Goal: Task Accomplishment & Management: Manage account settings

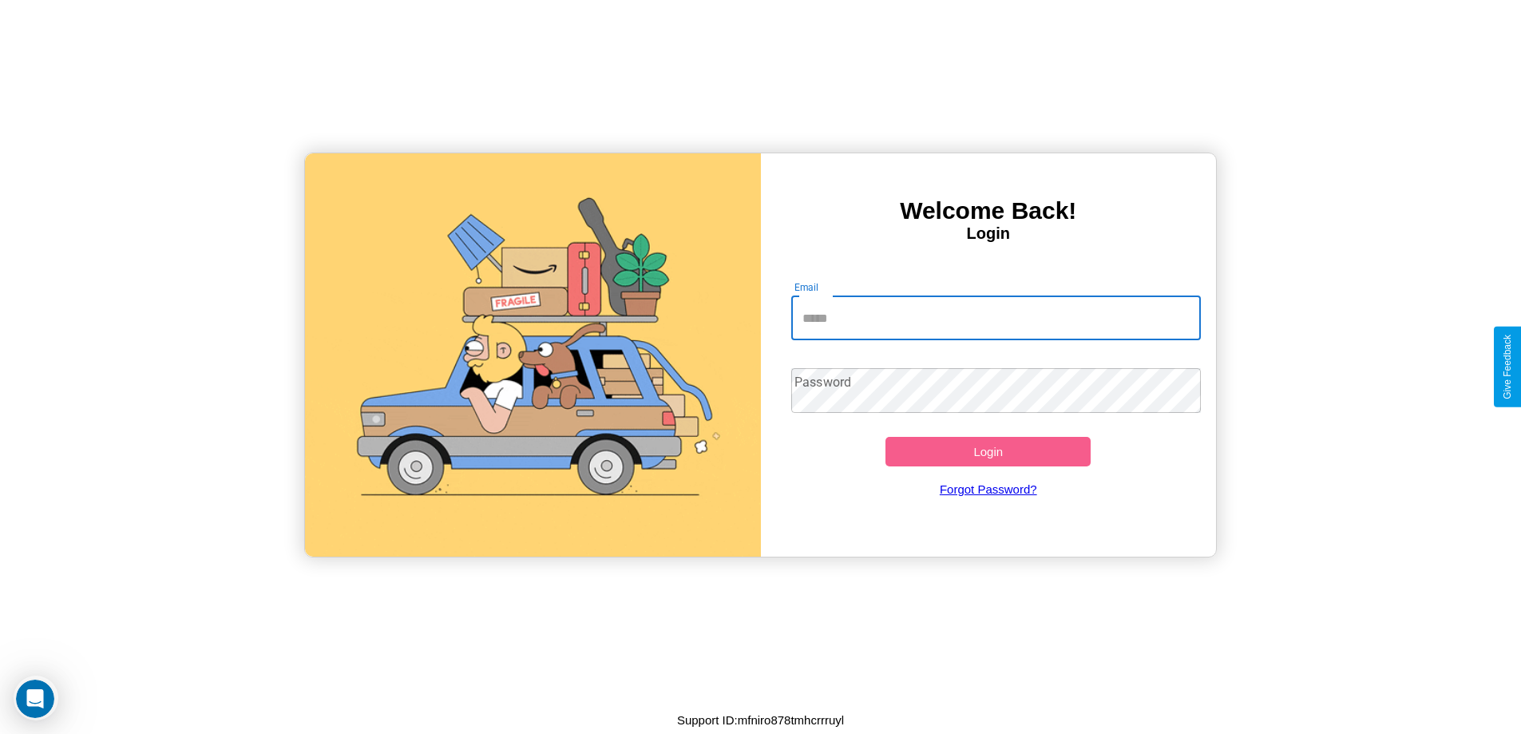
click at [996, 318] on input "Email" at bounding box center [996, 317] width 410 height 45
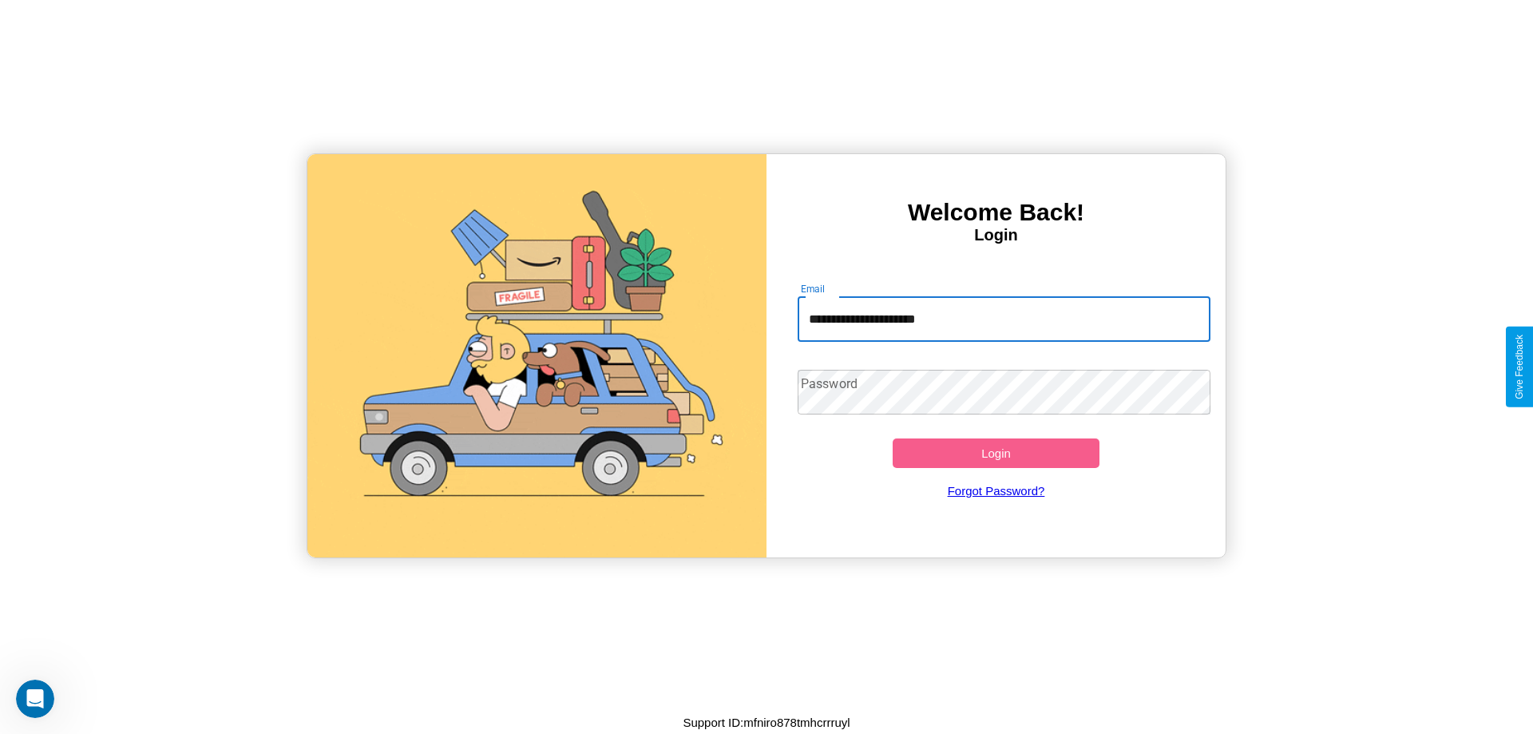
type input "**********"
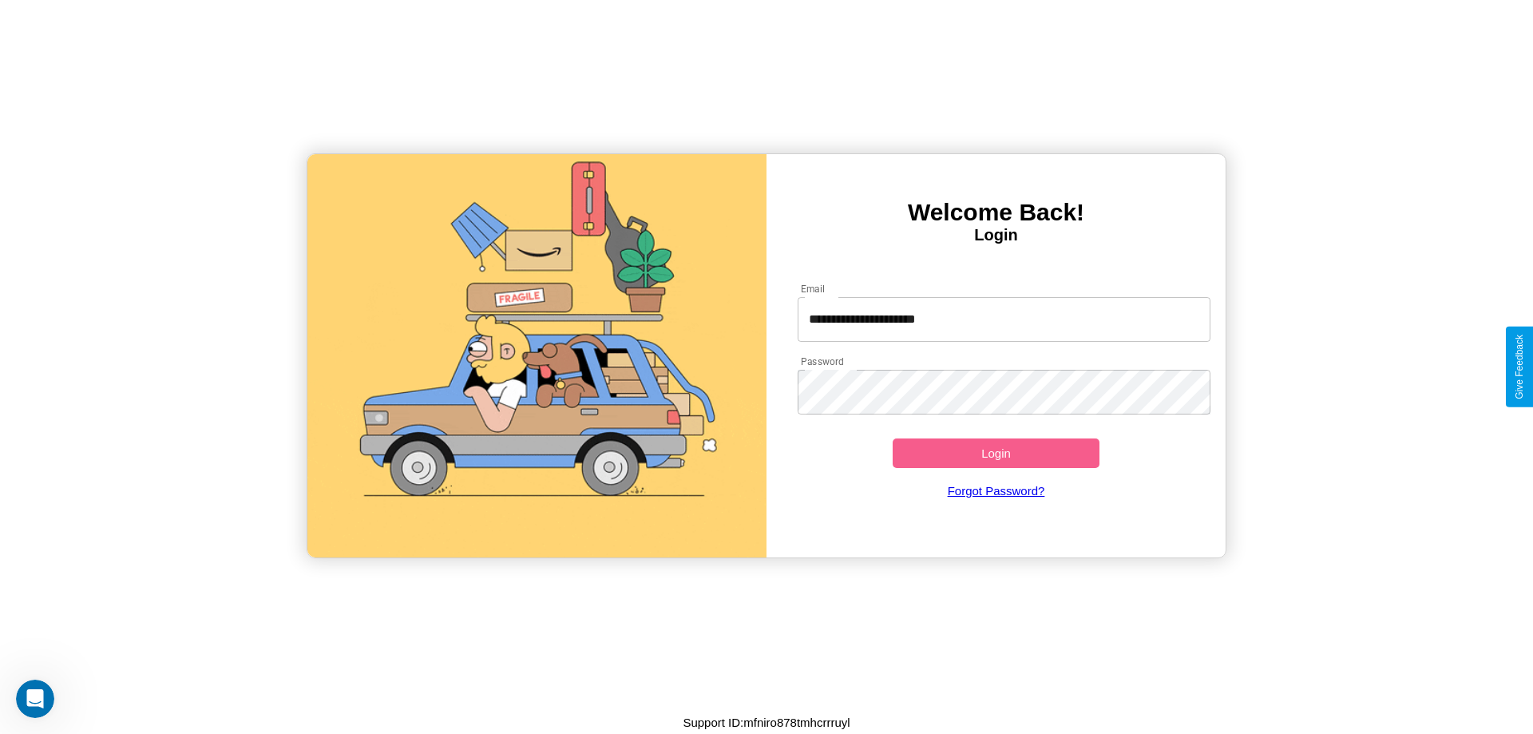
click at [996, 453] on button "Login" at bounding box center [996, 453] width 207 height 30
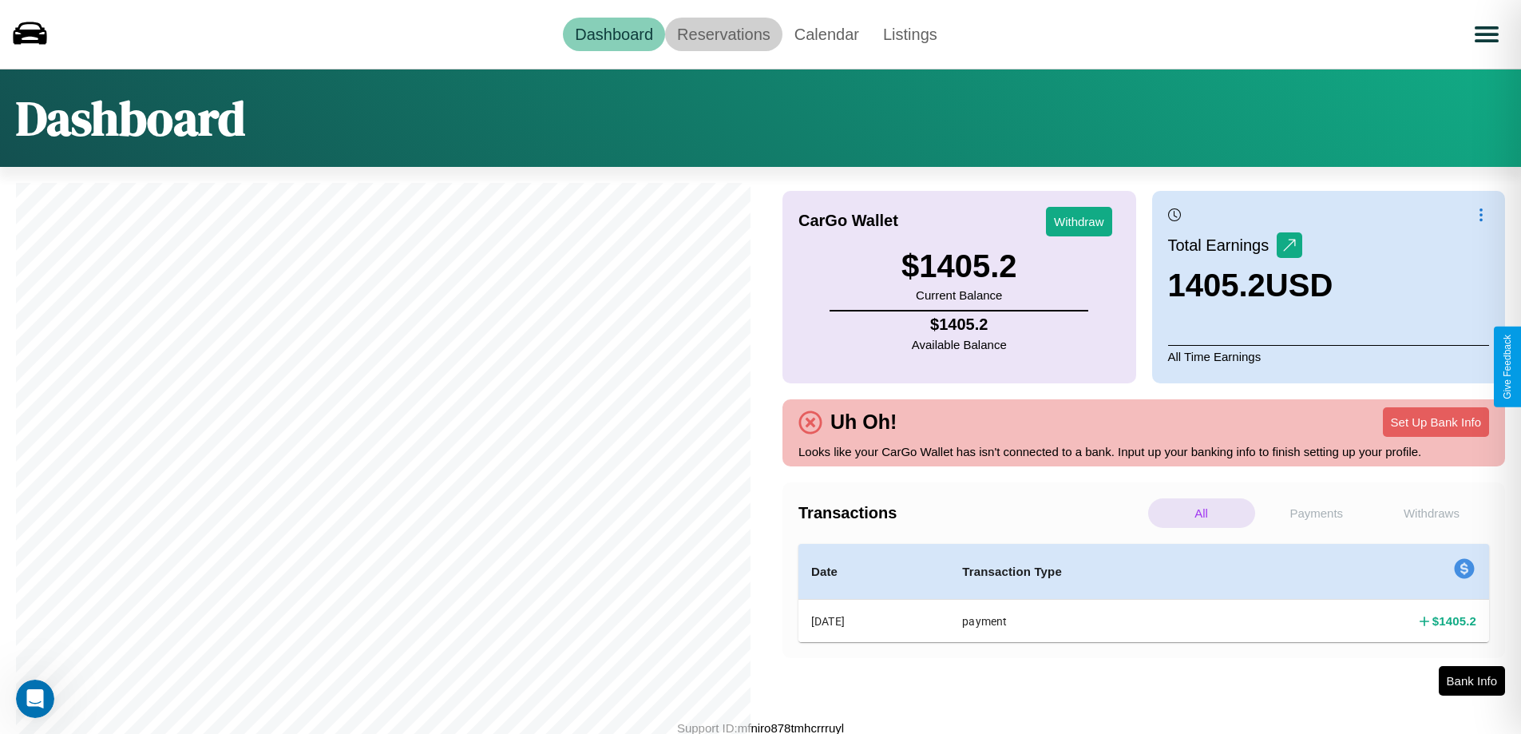
click at [723, 34] on link "Reservations" at bounding box center [723, 35] width 117 height 34
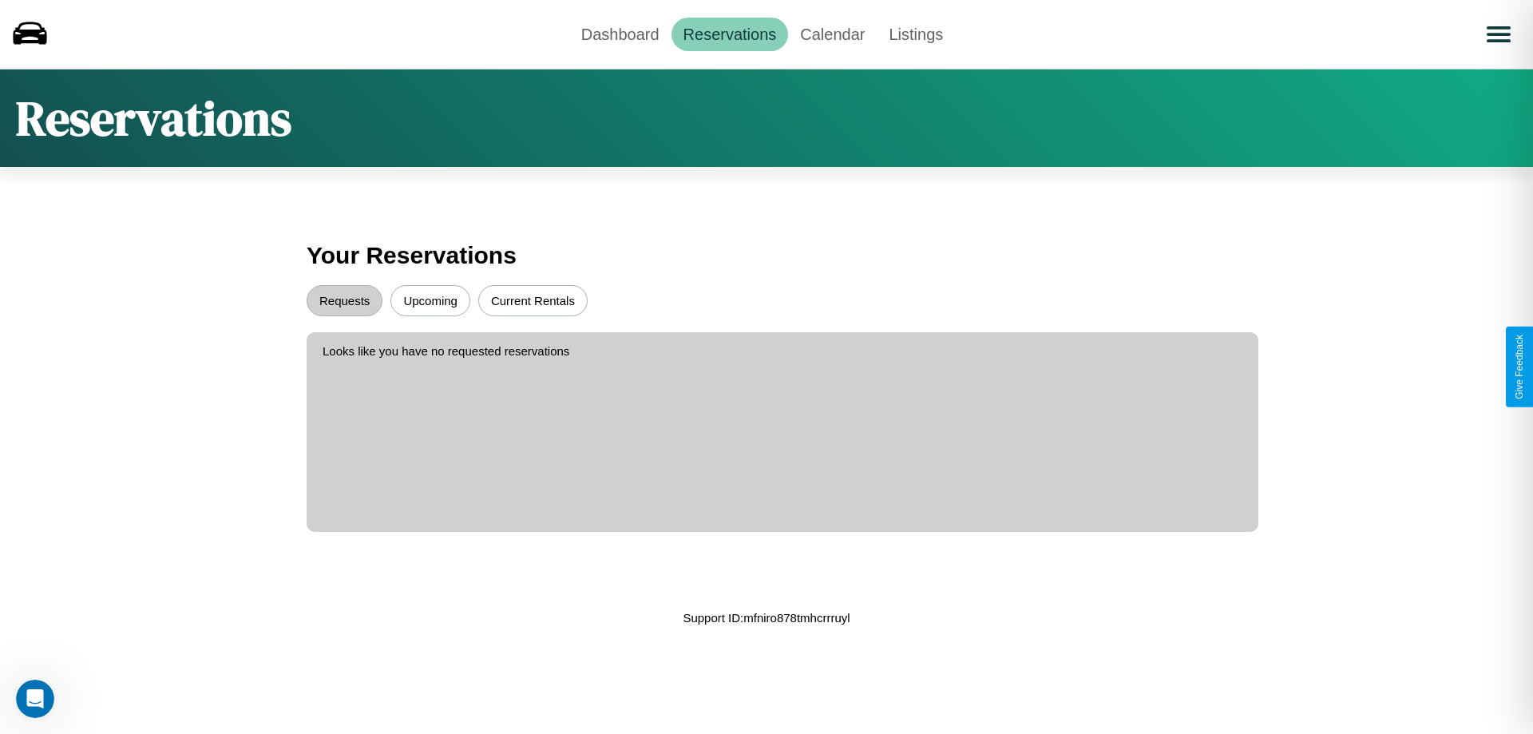
click at [430, 300] on button "Upcoming" at bounding box center [430, 300] width 80 height 31
click at [344, 300] on button "Requests" at bounding box center [345, 300] width 76 height 31
click at [620, 34] on link "Dashboard" at bounding box center [620, 35] width 102 height 34
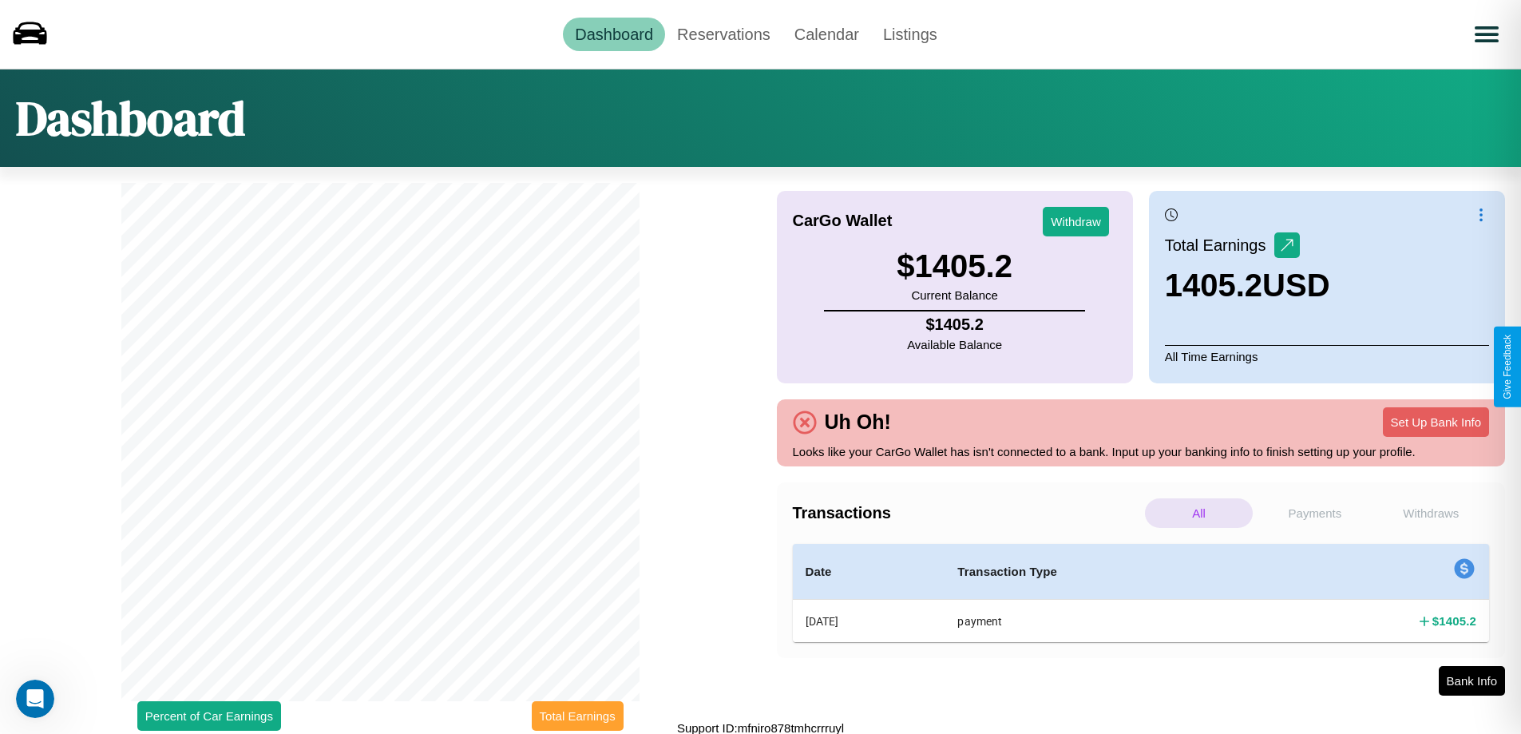
click at [577, 715] on button "Total Earnings" at bounding box center [578, 716] width 92 height 30
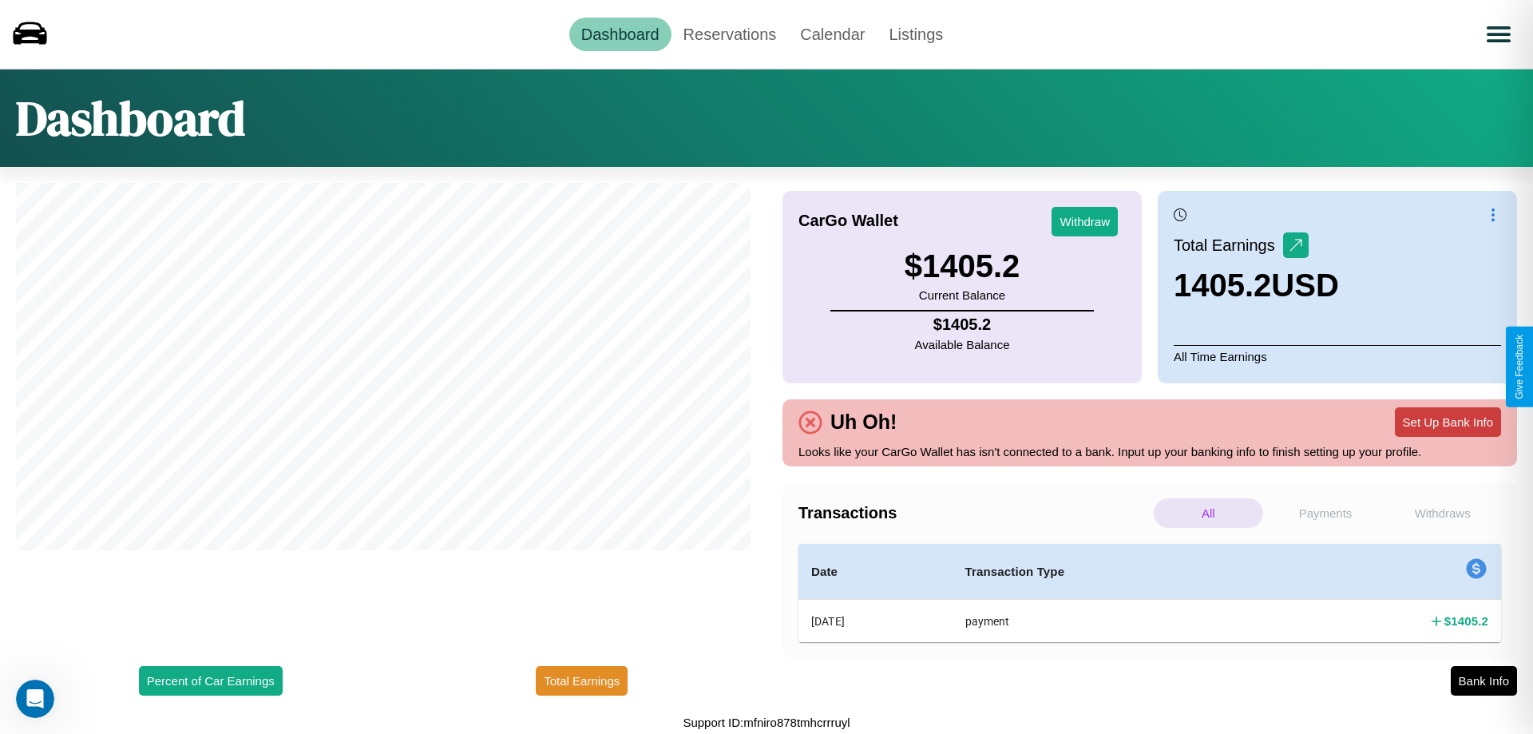
click at [1448, 422] on button "Set Up Bank Info" at bounding box center [1448, 422] width 106 height 30
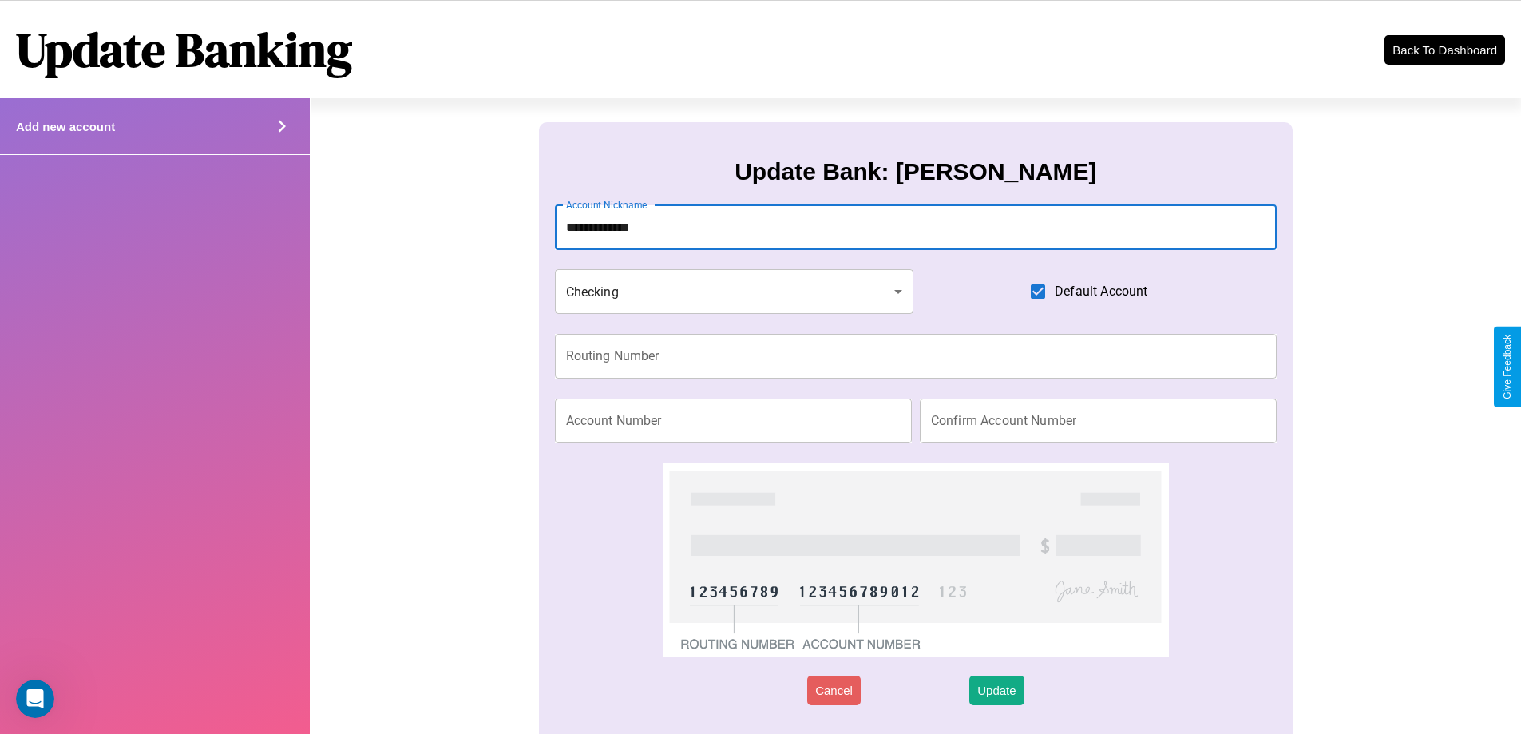
type input "**********"
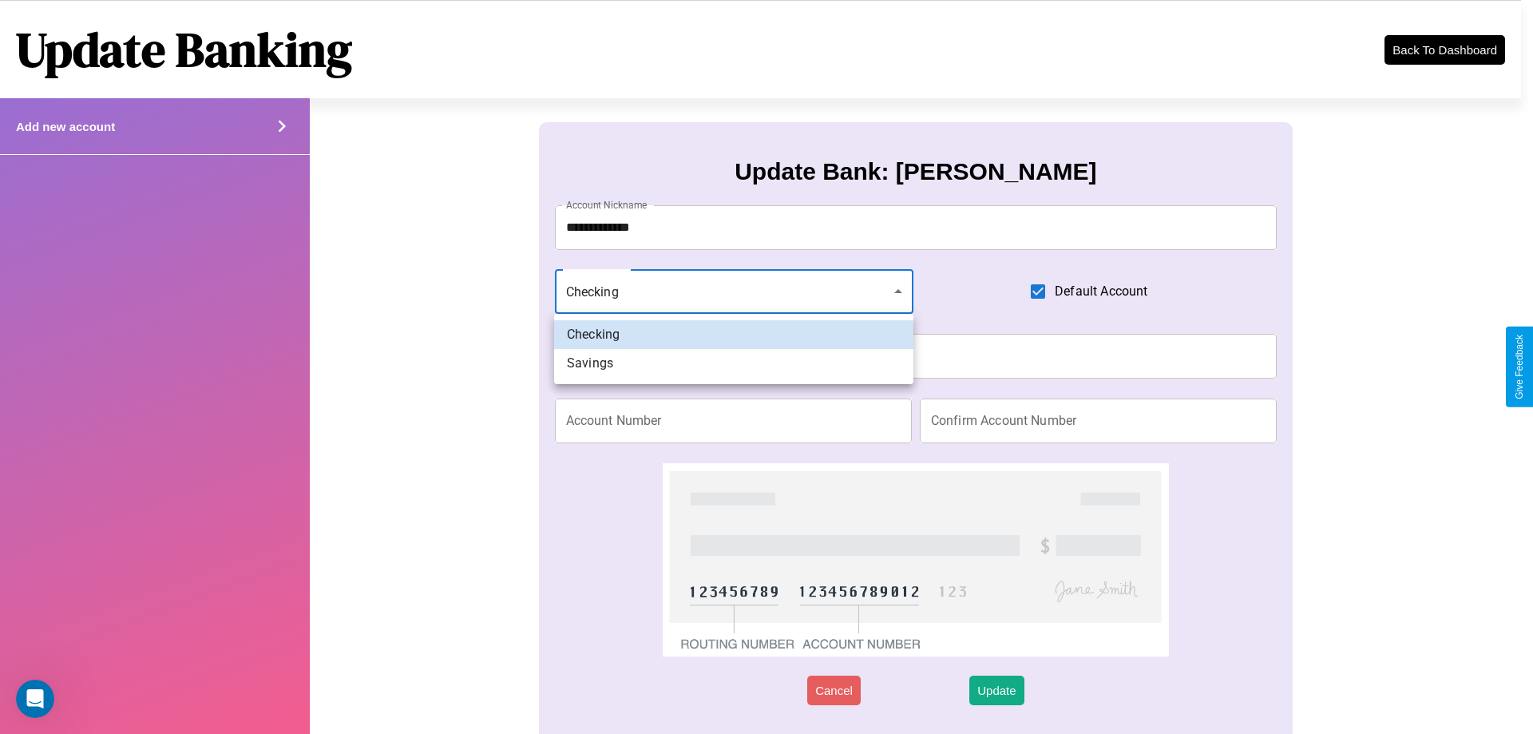
click at [734, 291] on div at bounding box center [766, 367] width 1533 height 734
